Goal: Task Accomplishment & Management: Manage account settings

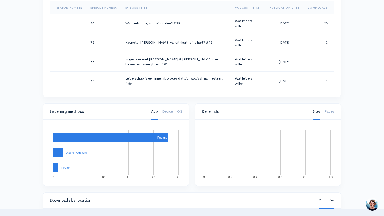
scroll to position [289, 0]
click at [330, 113] on link "Pages" at bounding box center [329, 112] width 10 height 16
click at [168, 112] on link "Device" at bounding box center [167, 112] width 11 height 16
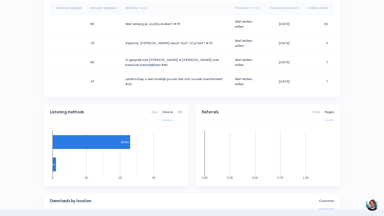
click at [180, 114] on link "OS" at bounding box center [179, 112] width 5 height 16
click at [154, 112] on link "App" at bounding box center [154, 112] width 7 height 16
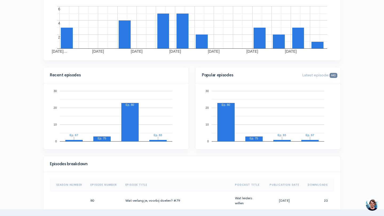
scroll to position [0, 0]
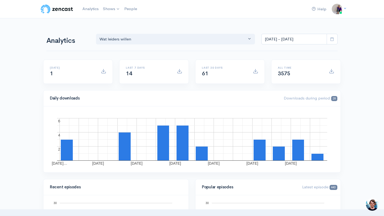
click at [333, 40] on icon at bounding box center [332, 39] width 4 height 4
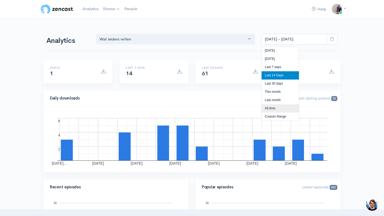
click at [281, 110] on li "All time" at bounding box center [279, 108] width 37 height 8
type input "[DATE] - [DATE]"
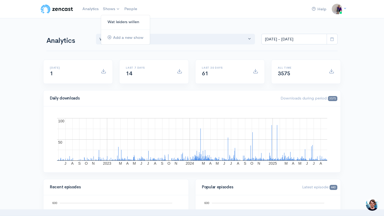
click at [115, 19] on link "Wat leiders willen" at bounding box center [125, 21] width 49 height 9
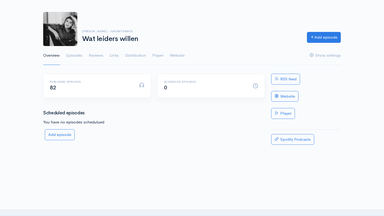
scroll to position [25, 0]
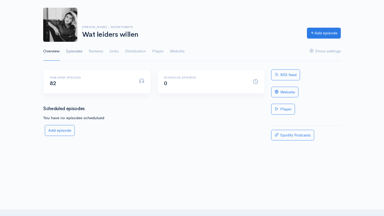
click at [72, 52] on link "Episodes" at bounding box center [74, 51] width 16 height 19
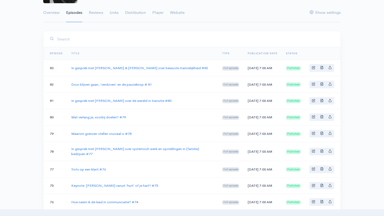
scroll to position [64, 0]
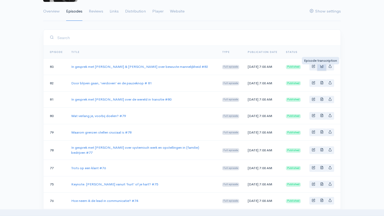
click at [321, 68] on span "Basic example" at bounding box center [321, 65] width 3 height 3
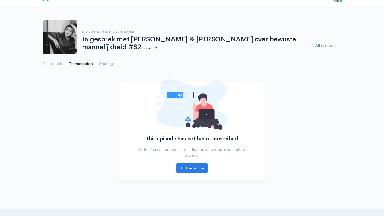
scroll to position [13, 0]
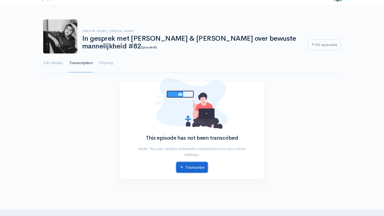
click at [197, 169] on link "Transcribe" at bounding box center [191, 167] width 31 height 11
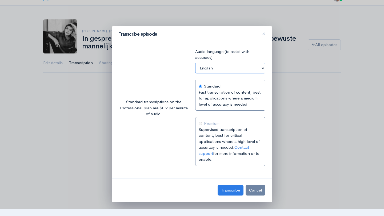
click at [230, 68] on select "English French Spanish German Portuguese" at bounding box center [230, 68] width 70 height 11
click at [252, 190] on button "Cancel" at bounding box center [255, 190] width 20 height 11
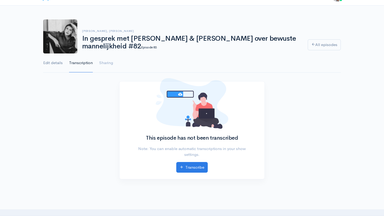
click at [55, 61] on link "Edit details" at bounding box center [52, 63] width 19 height 19
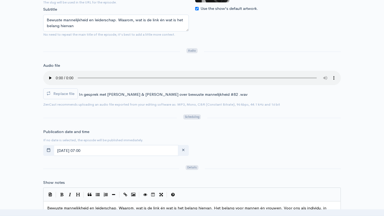
scroll to position [146, 0]
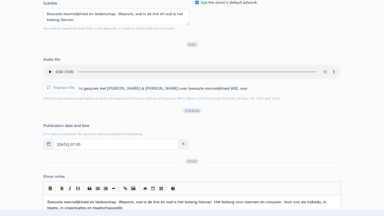
click at [224, 50] on form "Title In gesprek met [PERSON_NAME] & [PERSON_NAME] over bewuste mannelijkheid #…" at bounding box center [191, 211] width 297 height 527
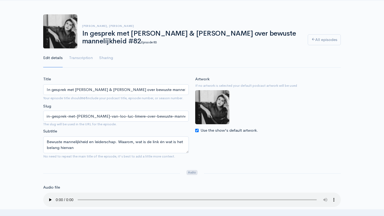
scroll to position [0, 0]
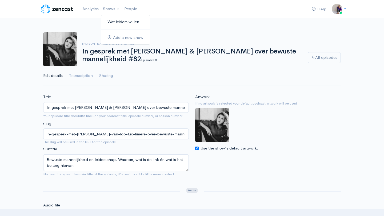
click at [120, 20] on link "Wat leiders willen" at bounding box center [125, 21] width 49 height 9
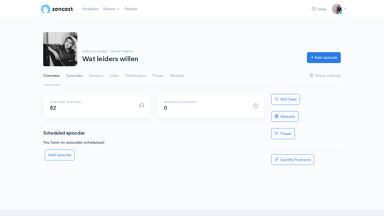
click at [80, 75] on link "Episodes" at bounding box center [74, 75] width 16 height 19
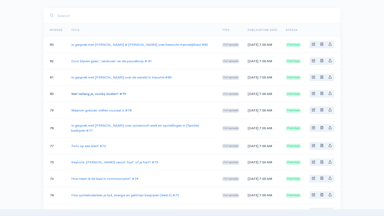
click at [101, 96] on link "Wat verlang je, voorbij doelen? #79" at bounding box center [98, 94] width 55 height 5
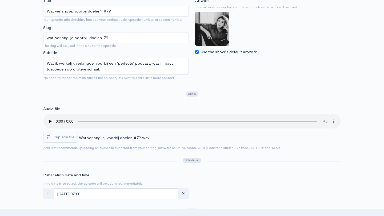
scroll to position [111, 0]
